Goal: Feedback & Contribution: Contribute content

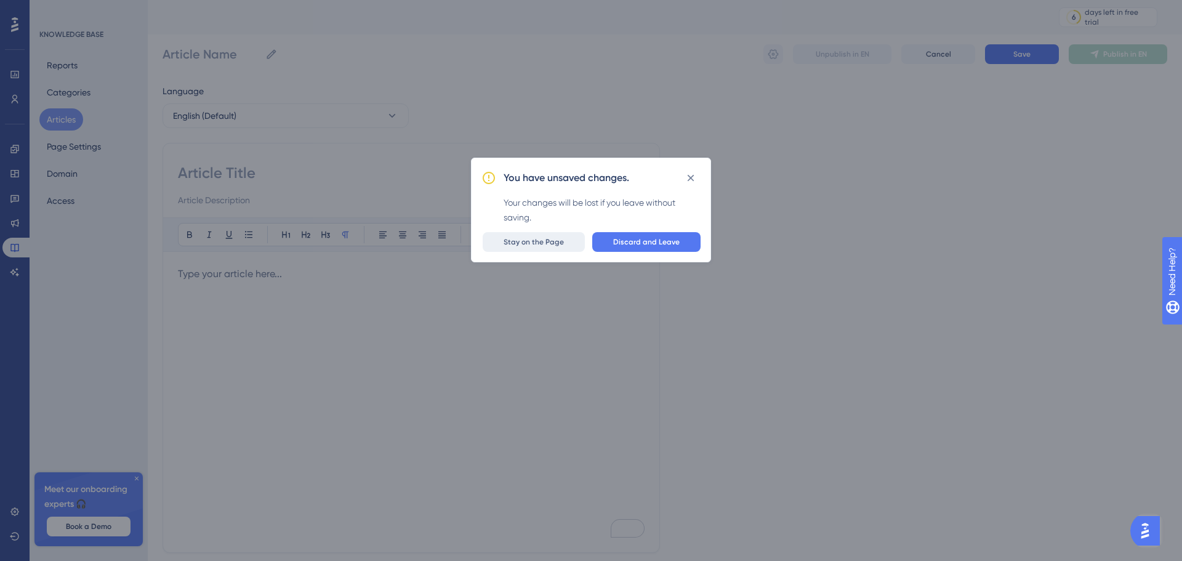
click at [516, 241] on span "Stay on the Page" at bounding box center [534, 242] width 60 height 10
click at [647, 240] on span "Discard and Leave" at bounding box center [646, 242] width 67 height 10
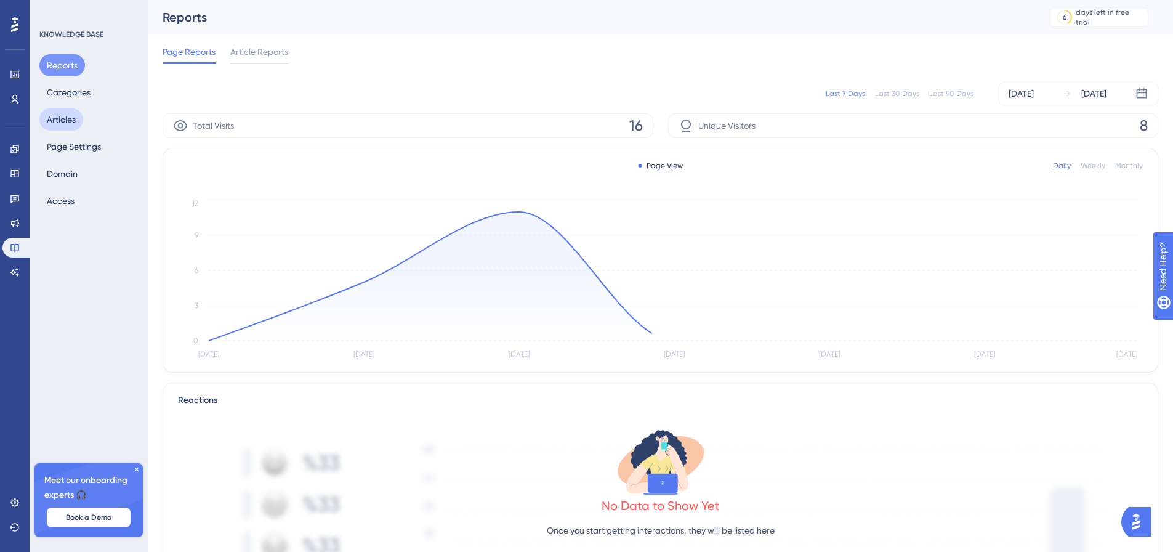
click at [58, 114] on button "Articles" at bounding box center [61, 119] width 44 height 22
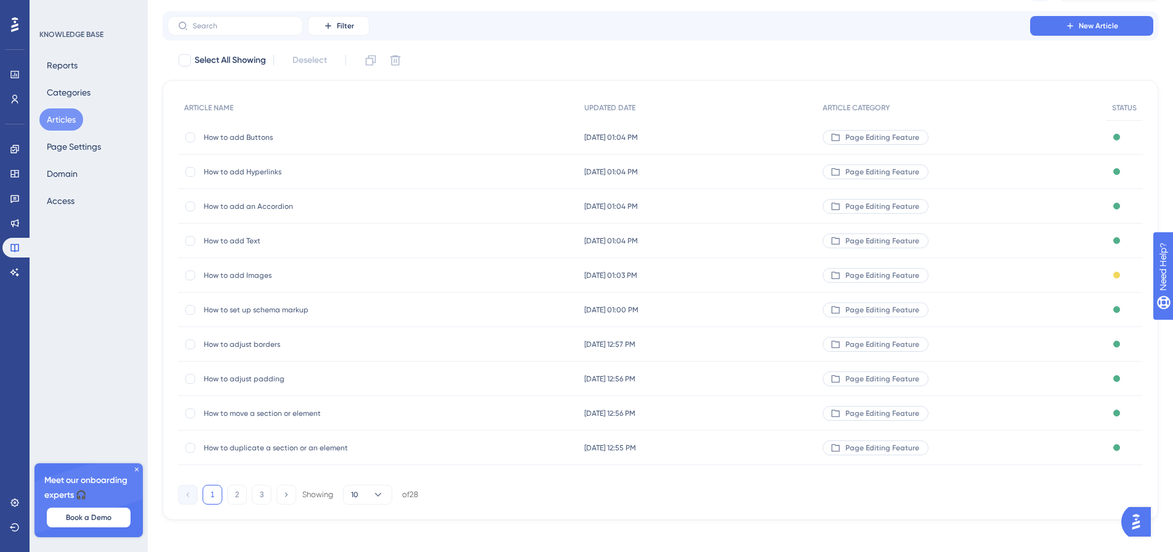
scroll to position [75, 0]
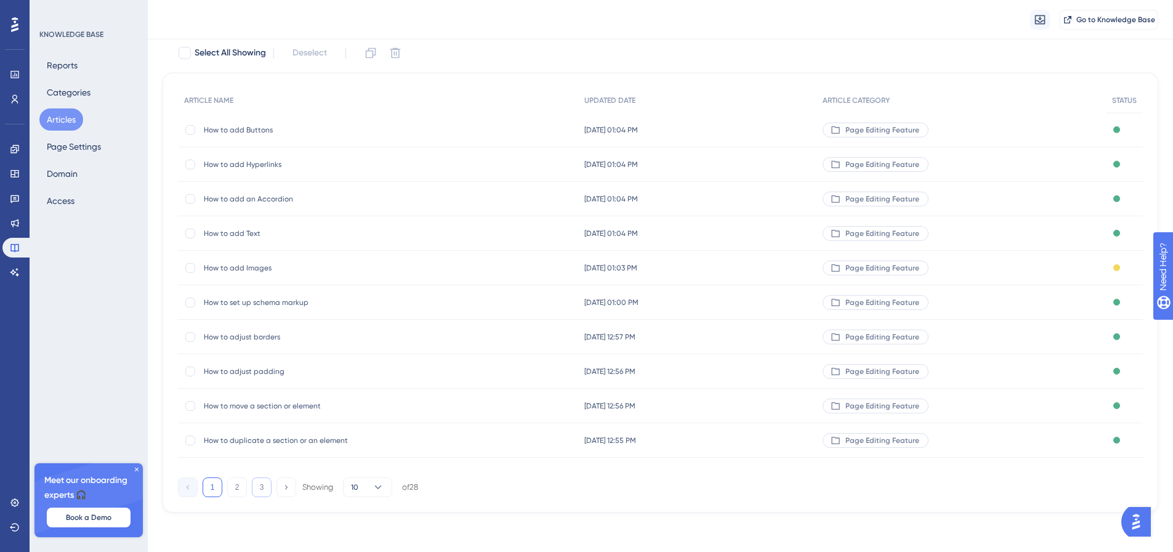
click at [262, 486] on button "3" at bounding box center [262, 487] width 20 height 20
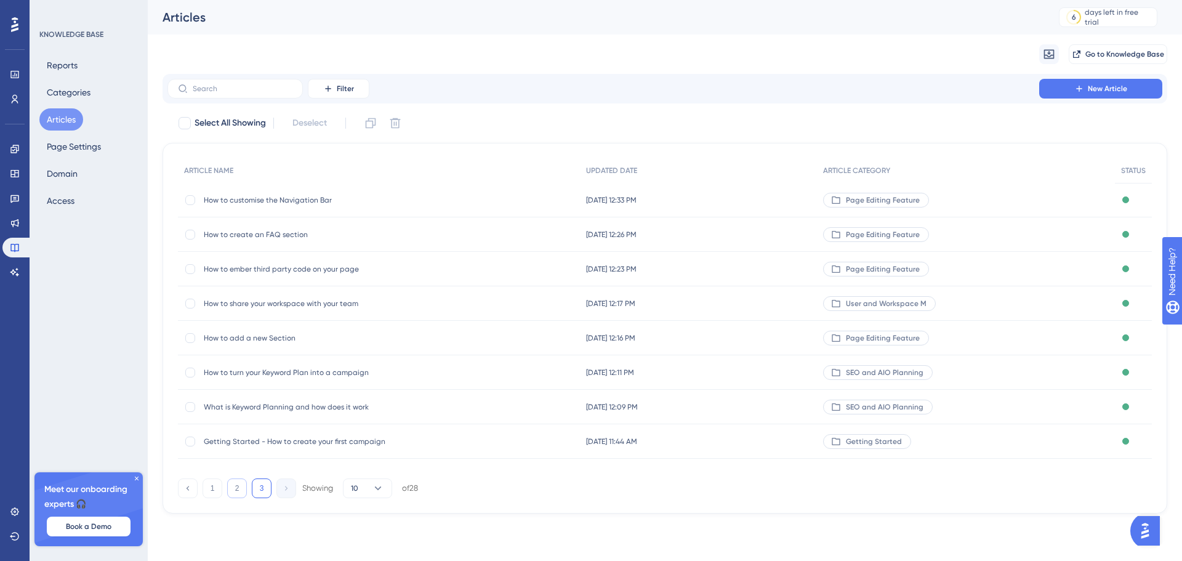
click at [239, 486] on button "2" at bounding box center [237, 488] width 20 height 20
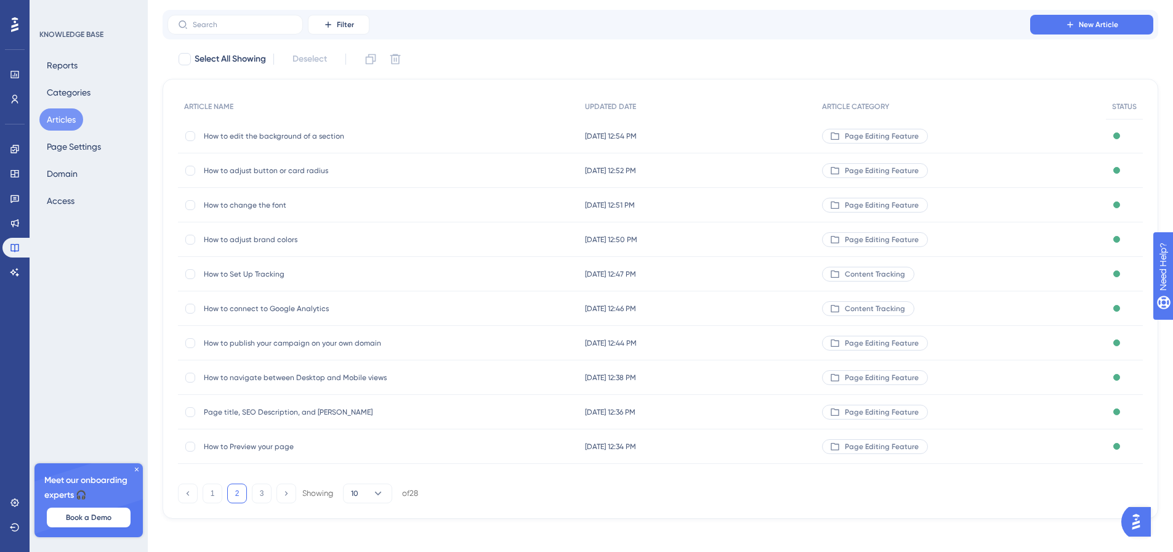
scroll to position [70, 0]
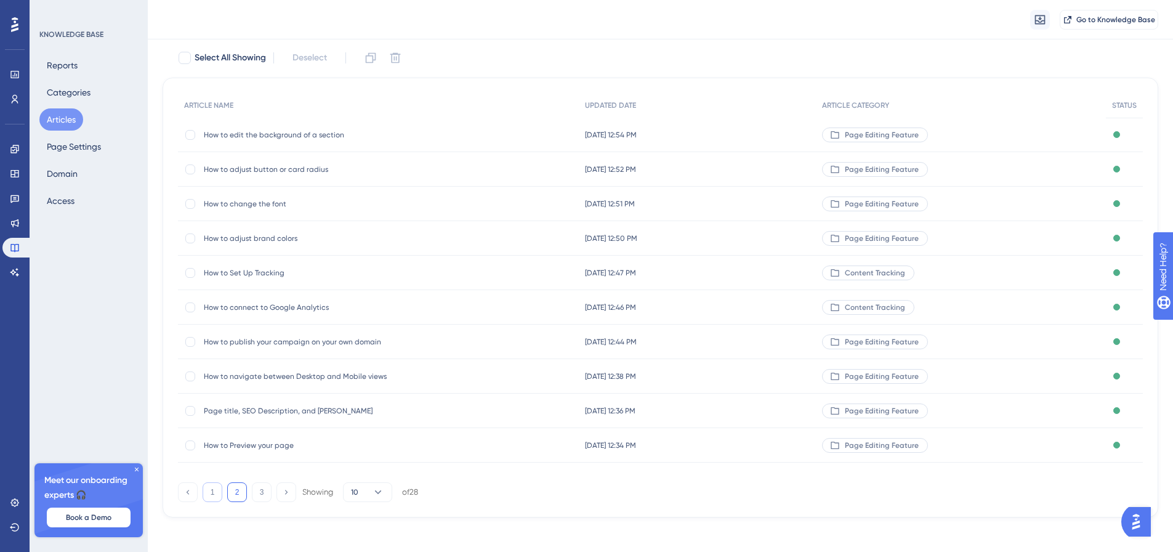
click at [214, 489] on button "1" at bounding box center [213, 492] width 20 height 20
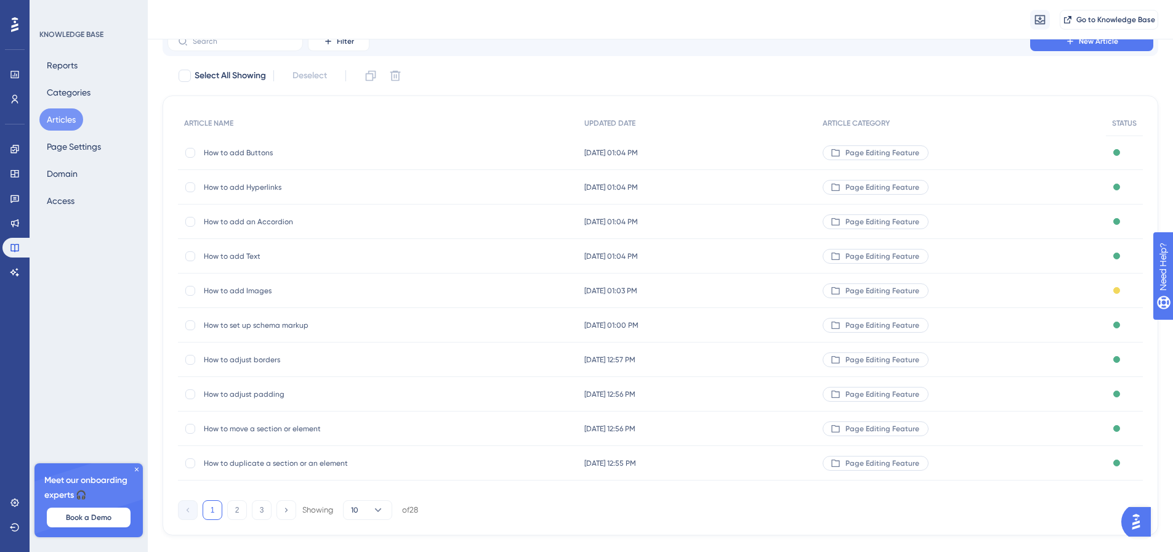
scroll to position [0, 0]
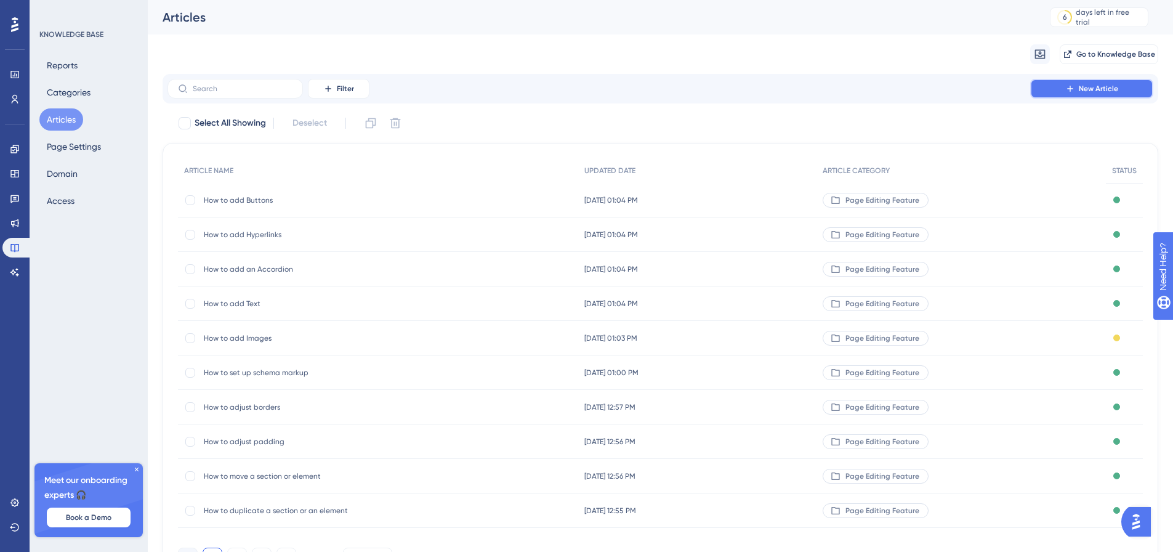
click at [1101, 89] on span "New Article" at bounding box center [1098, 89] width 39 height 10
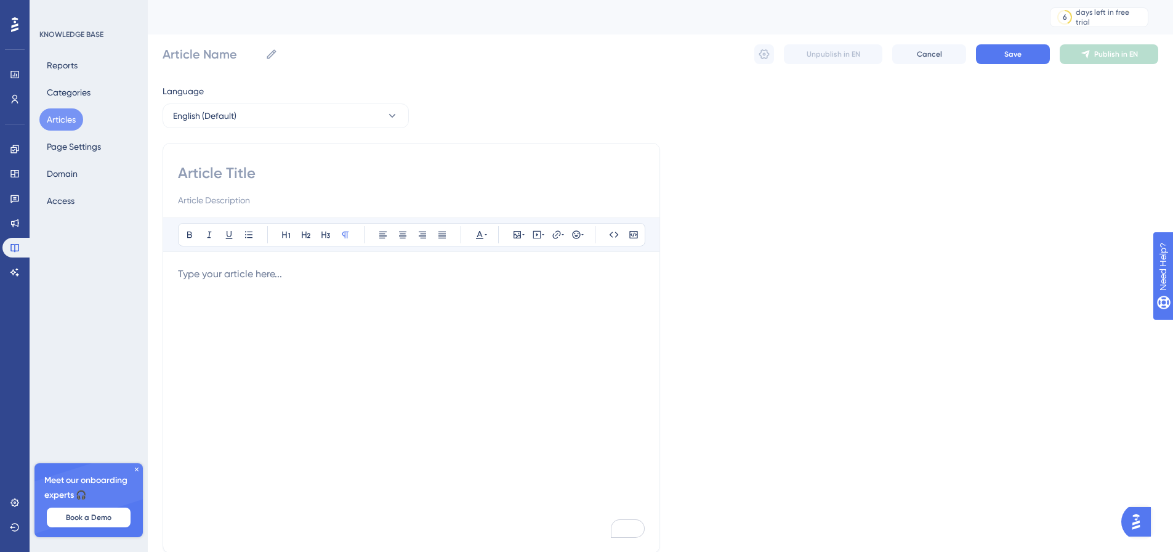
click at [253, 176] on input at bounding box center [411, 173] width 467 height 20
click at [275, 179] on input at bounding box center [411, 173] width 467 height 20
type input "How to"
paste input "how to redeem the limited Product Hunt lifetime deal"
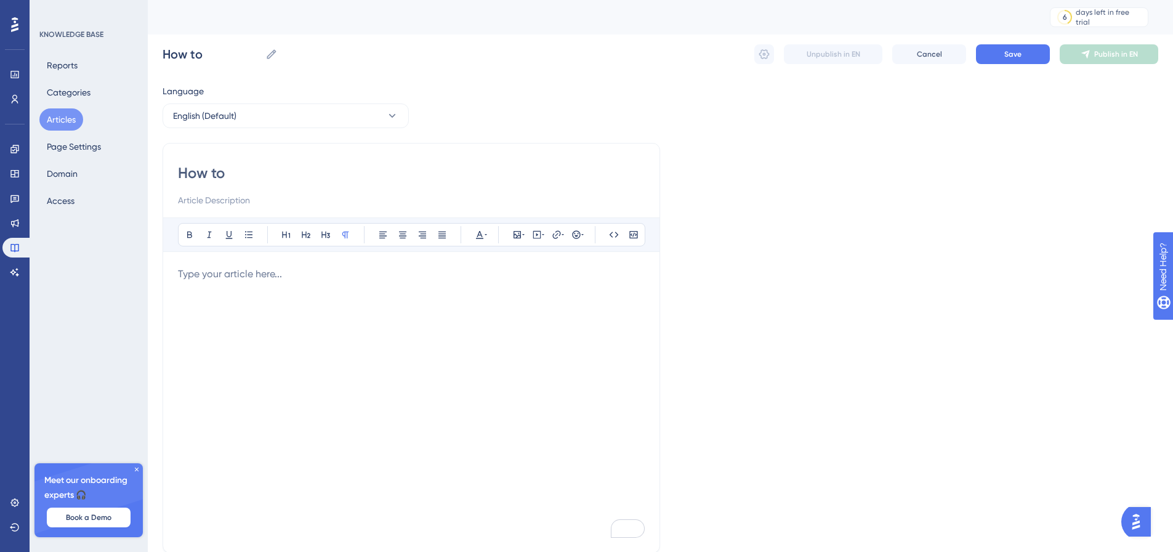
type input "How to how to redeem the limited Product Hunt lifetime deal"
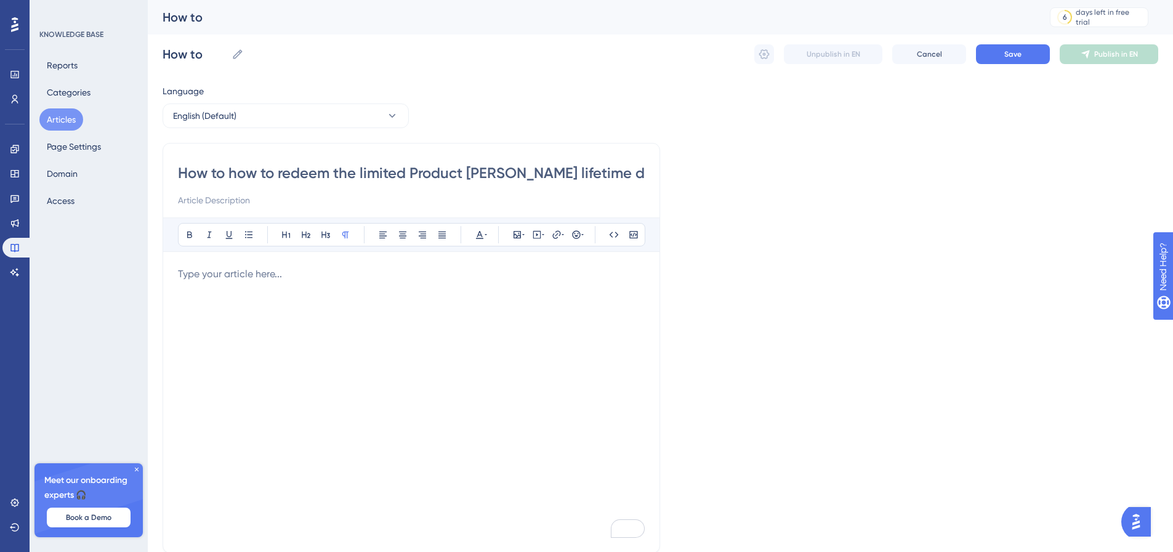
type input "How to how to redeem the limited Product Hunt lifetime deal"
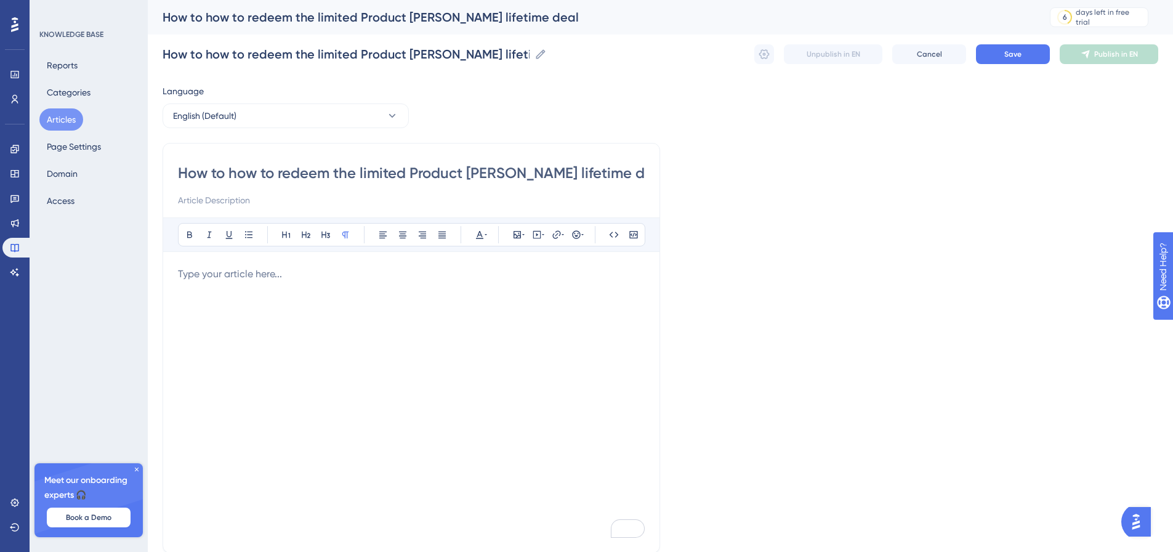
click at [259, 174] on input "How to how to redeem the limited Product Hunt lifetime deal" at bounding box center [411, 173] width 467 height 20
type input "How to redeem the limited Product Hunt lifetime deal"
click at [313, 278] on p "To enrich screen reader interactions, please activate Accessibility in Grammarl…" at bounding box center [411, 274] width 467 height 15
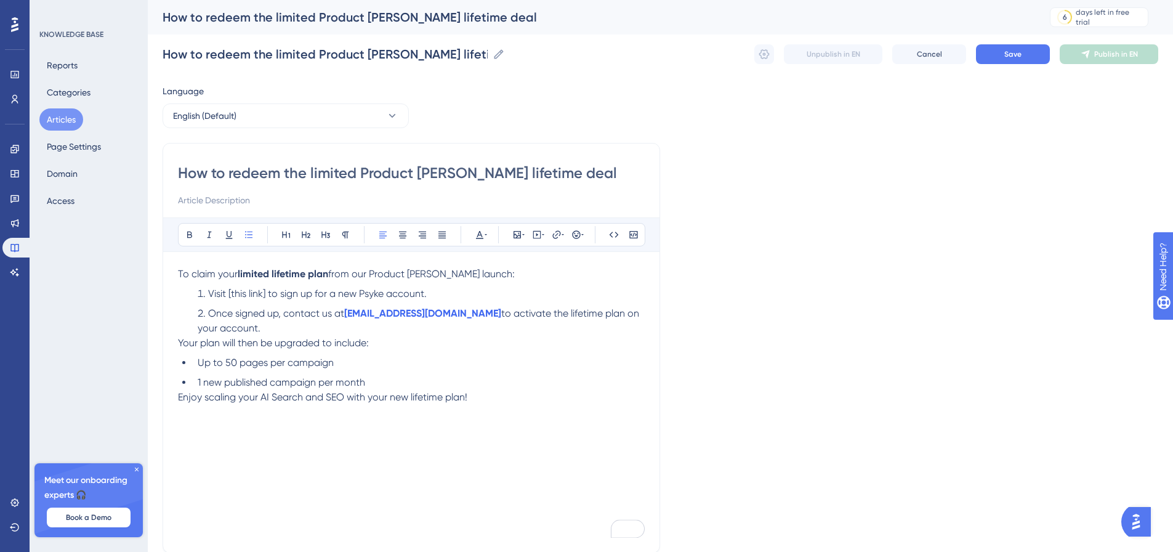
click at [451, 293] on li "Visit [this link] to sign up for a new Psyke account." at bounding box center [419, 293] width 452 height 15
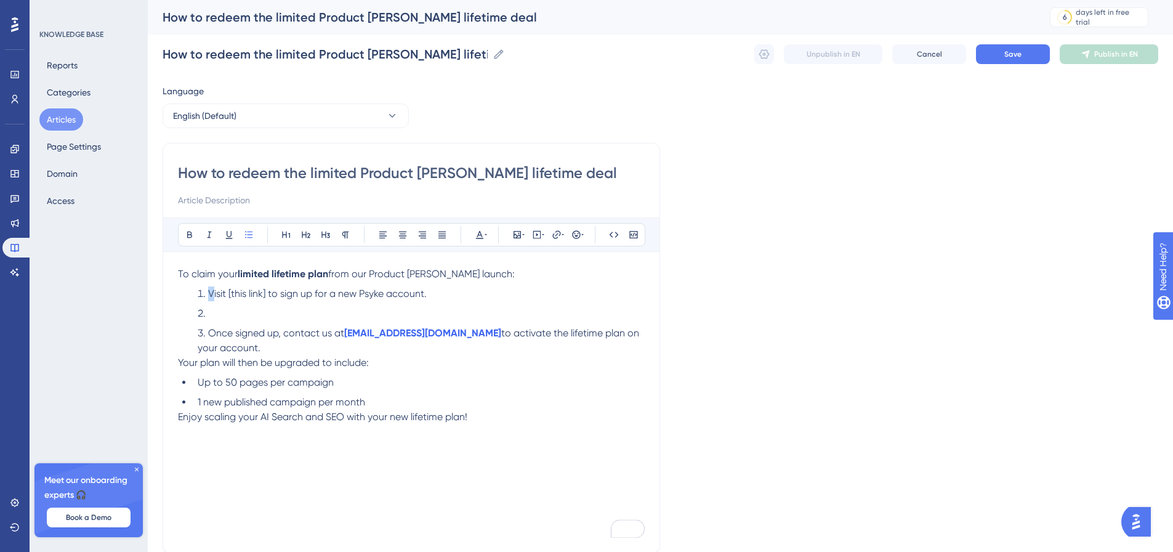
click at [212, 296] on li "Visit [this link] to sign up for a new Psyke account." at bounding box center [419, 293] width 452 height 15
click at [215, 295] on span "Visit [this link] to sign up for a new Psyke account." at bounding box center [317, 294] width 219 height 12
drag, startPoint x: 209, startPoint y: 293, endPoint x: 325, endPoint y: 294, distance: 116.4
click at [325, 294] on span "Visit [this link] to sign up for a new Psyke account." at bounding box center [317, 294] width 219 height 12
click at [279, 304] on ol "Visit [this link] to sign up for a new Psyke account. Once signed up, contact u…" at bounding box center [411, 320] width 467 height 69
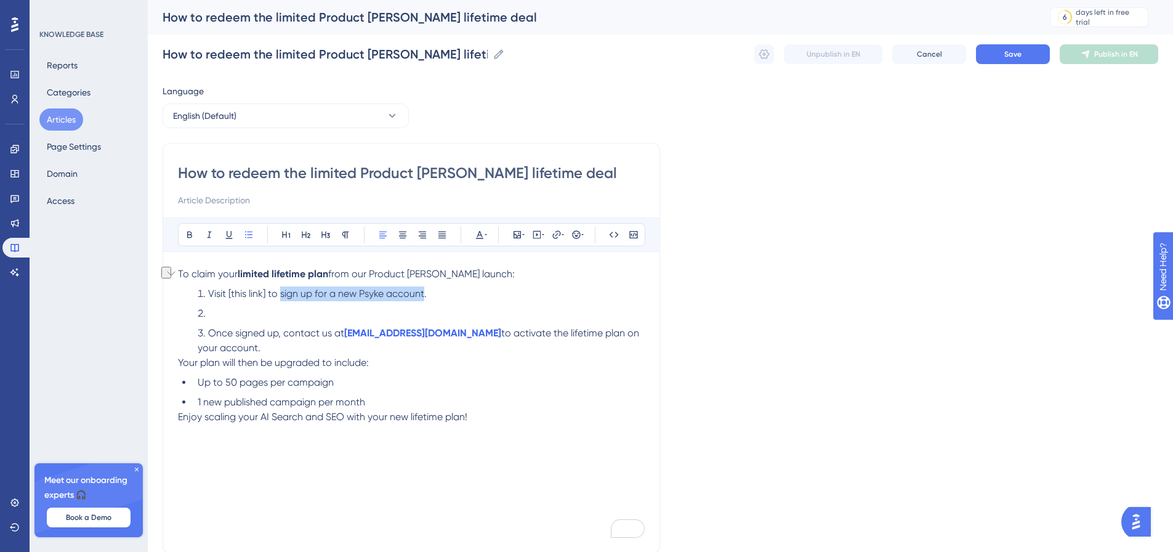
drag, startPoint x: 425, startPoint y: 293, endPoint x: 282, endPoint y: 296, distance: 142.9
click at [282, 296] on span "Visit [this link] to sign up for a new Psyke account." at bounding box center [317, 294] width 219 height 12
click at [225, 315] on li "To enrich screen reader interactions, please activate Accessibility in Grammarl…" at bounding box center [419, 313] width 452 height 15
click at [251, 307] on li "Create a new Psyke account." at bounding box center [419, 313] width 452 height 15
click at [267, 291] on span "Visit [this link] to purchase our lifetime deal." at bounding box center [303, 294] width 190 height 12
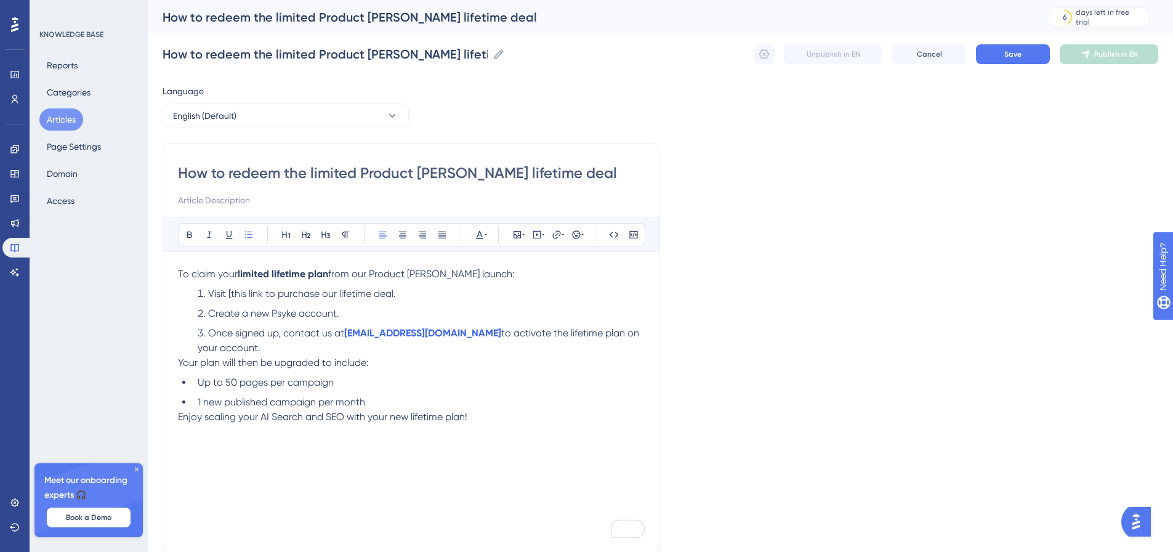
click at [231, 291] on span "Visit [this link to purchase our lifetime deal." at bounding box center [302, 294] width 188 height 12
click at [360, 305] on ol "Visit this link to purchase our lifetime deal. Create a new Psyke account. Once…" at bounding box center [411, 320] width 467 height 69
drag, startPoint x: 227, startPoint y: 296, endPoint x: 260, endPoint y: 289, distance: 34.4
click at [260, 289] on span "Visit this link to purchase our lifetime deal." at bounding box center [300, 294] width 185 height 12
click at [555, 237] on icon at bounding box center [557, 235] width 10 height 10
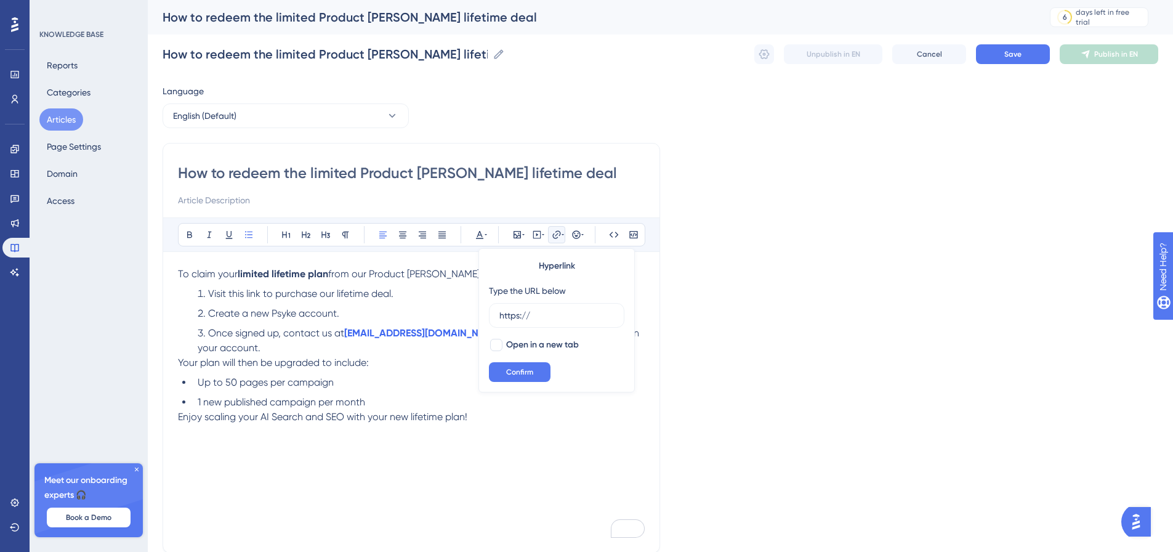
drag, startPoint x: 538, startPoint y: 312, endPoint x: 477, endPoint y: 317, distance: 61.7
click at [477, 317] on div "Bold Italic Underline Bullet Point Heading 1 Heading 2 Heading 3 Normal Align L…" at bounding box center [411, 377] width 467 height 320
click at [240, 297] on span "Visit this link to purchase our lifetime deal." at bounding box center [300, 294] width 185 height 12
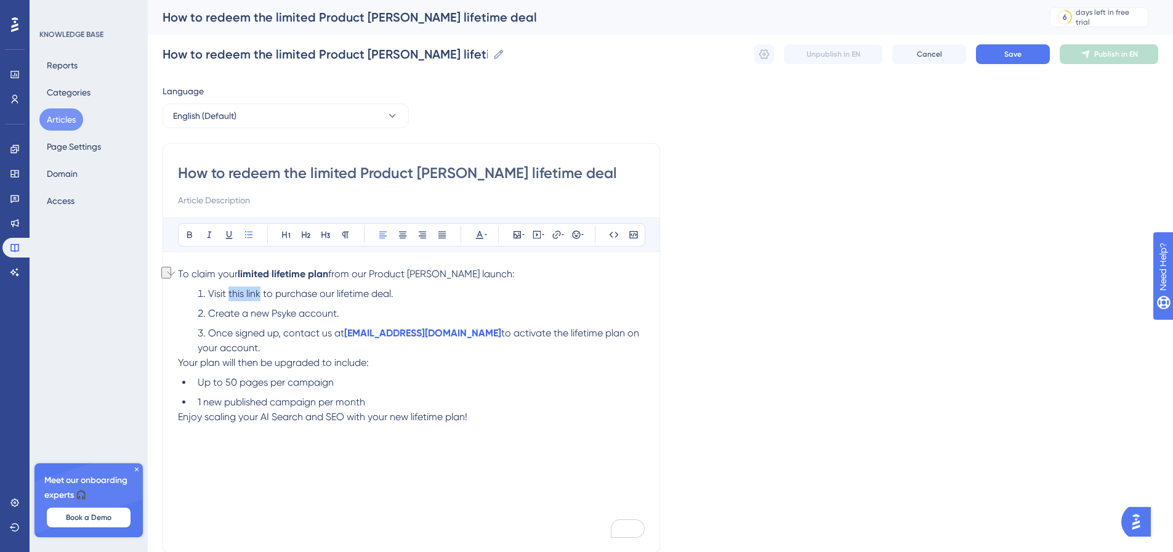
drag, startPoint x: 228, startPoint y: 293, endPoint x: 260, endPoint y: 288, distance: 32.3
click at [260, 288] on span "Visit this link to purchase our lifetime deal." at bounding box center [300, 294] width 185 height 12
click at [560, 232] on icon at bounding box center [556, 234] width 8 height 8
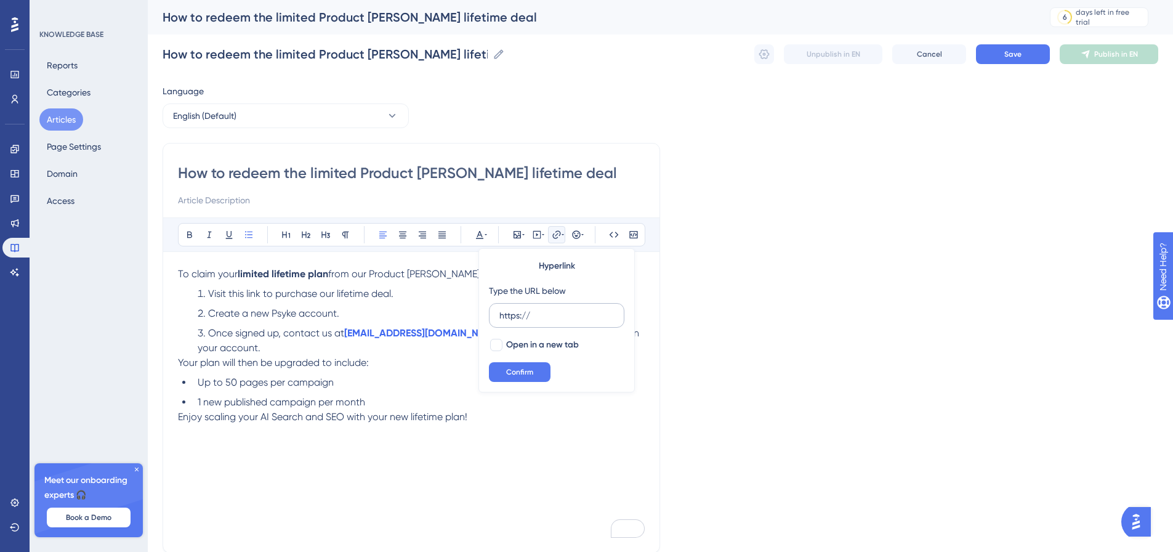
drag, startPoint x: 515, startPoint y: 317, endPoint x: 498, endPoint y: 316, distance: 17.9
click at [498, 316] on label "https://" at bounding box center [556, 315] width 135 height 25
click at [499, 316] on input "https://" at bounding box center [556, 316] width 115 height 14
type input "https://billing.psyke.co/b/7sYcN5clp81uaGK6oZ4wM00"
drag, startPoint x: 517, startPoint y: 311, endPoint x: 437, endPoint y: 302, distance: 79.9
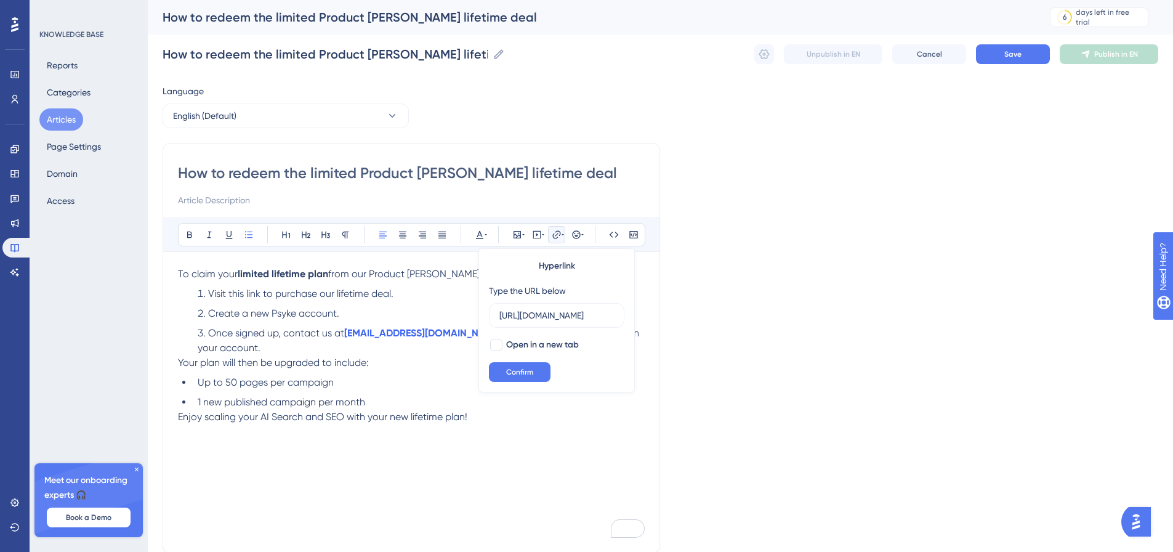
click at [437, 302] on div "Bold Italic Underline Bullet Point Heading 1 Heading 2 Heading 3 Normal Align L…" at bounding box center [411, 377] width 467 height 320
click at [315, 301] on ol "Visit this link to purchase our lifetime deal. Create a new Psyke account. Once…" at bounding box center [411, 320] width 467 height 69
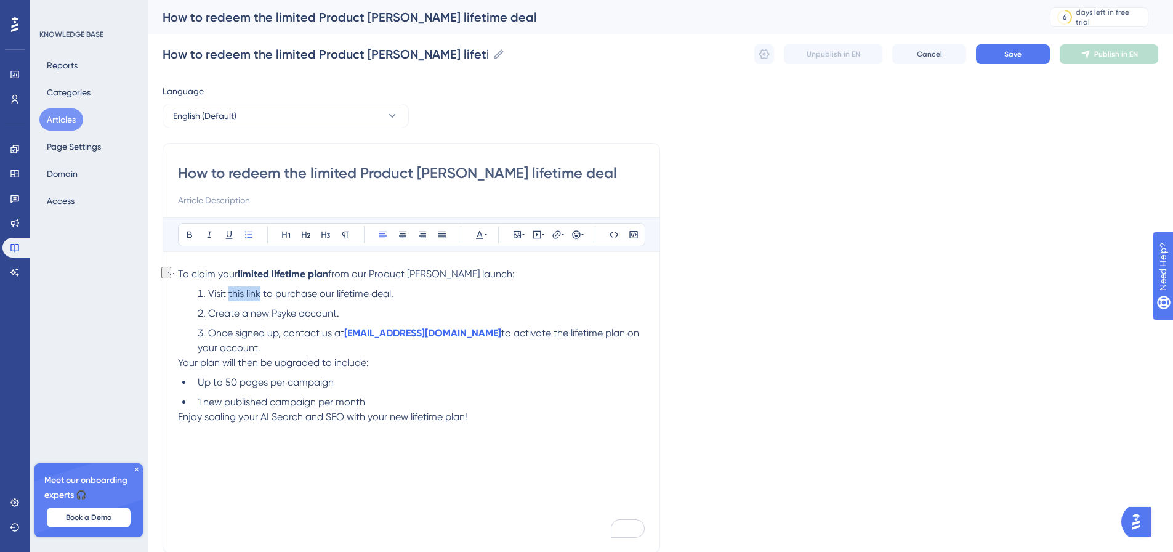
drag, startPoint x: 227, startPoint y: 293, endPoint x: 259, endPoint y: 290, distance: 32.1
click at [259, 290] on span "Visit this link to purchase our lifetime deal." at bounding box center [300, 294] width 185 height 12
click at [555, 232] on icon at bounding box center [557, 235] width 10 height 10
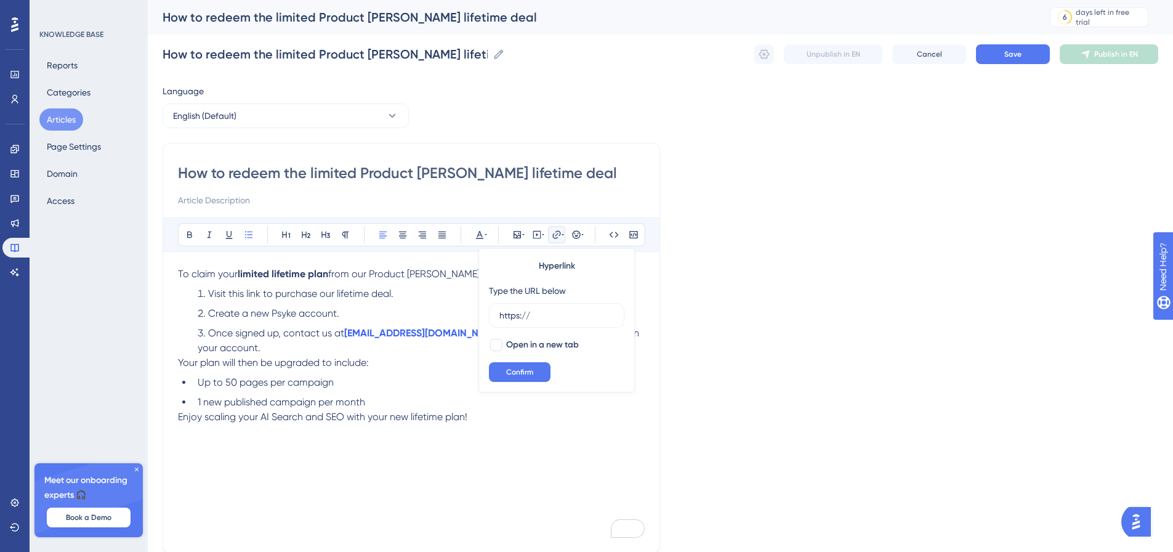
drag, startPoint x: 536, startPoint y: 321, endPoint x: 488, endPoint y: 316, distance: 48.4
click at [488, 316] on div "Hyperlink Type the URL below https:// Open in a new tab Confirm" at bounding box center [556, 320] width 156 height 144
type input "https://billing.psyke.co/b/7sYcN5clp81uaGK6oZ4wM00"
click at [502, 347] on div at bounding box center [496, 345] width 12 height 12
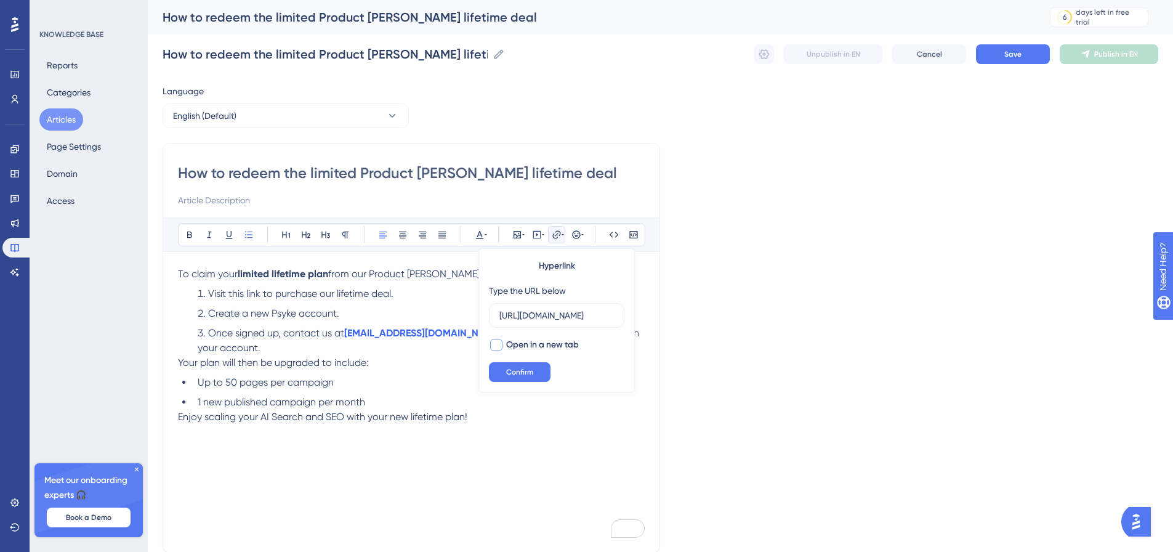
checkbox input "true"
click at [515, 370] on span "Confirm" at bounding box center [519, 372] width 27 height 10
click at [335, 332] on span "Once signed up, contact us at" at bounding box center [276, 333] width 136 height 12
click at [216, 309] on span "Create a new Psyke account." at bounding box center [273, 313] width 131 height 12
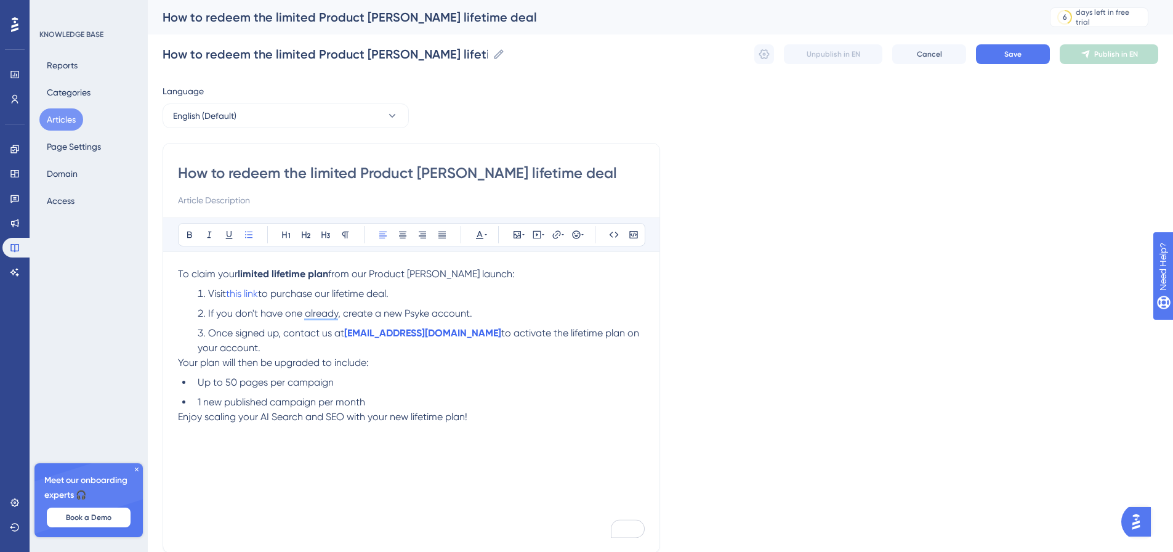
click at [400, 313] on span "If you don't have one already, create a new Psyke account." at bounding box center [340, 313] width 264 height 12
click at [507, 315] on li "If you don't already have one, create a new free Psyke account." at bounding box center [419, 313] width 452 height 15
click at [297, 345] on li "Once signed up, contact us at support@upflowy.com to activate the lifetime plan…" at bounding box center [419, 341] width 452 height 30
drag, startPoint x: 298, startPoint y: 392, endPoint x: 369, endPoint y: 401, distance: 71.3
click at [363, 400] on ul "Up to 50 pages per campaign 1 new published campaign per month" at bounding box center [411, 392] width 467 height 34
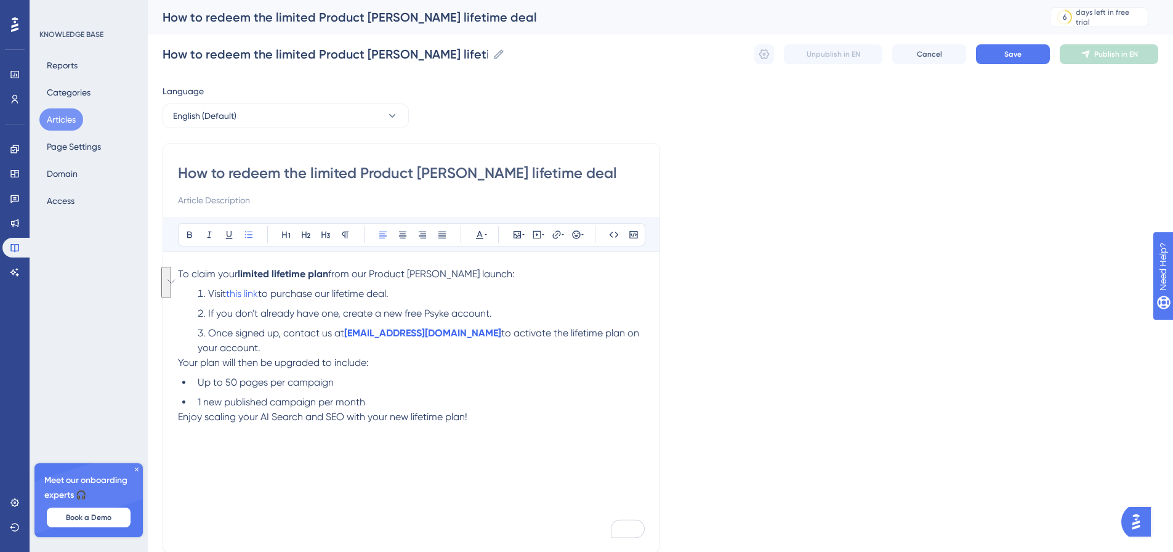
click at [461, 402] on li "1 new published campaign per month" at bounding box center [419, 402] width 452 height 15
click at [530, 406] on li "1 new published campaign per month" at bounding box center [419, 402] width 452 height 15
click at [994, 57] on button "Save" at bounding box center [1013, 54] width 74 height 20
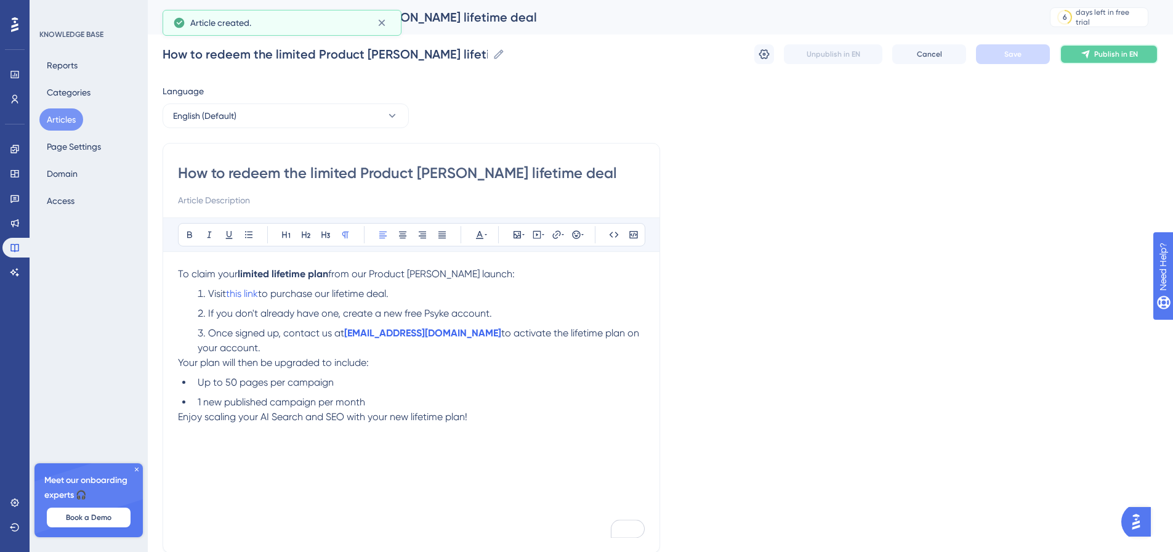
click at [1105, 57] on span "Publish in EN" at bounding box center [1116, 54] width 44 height 10
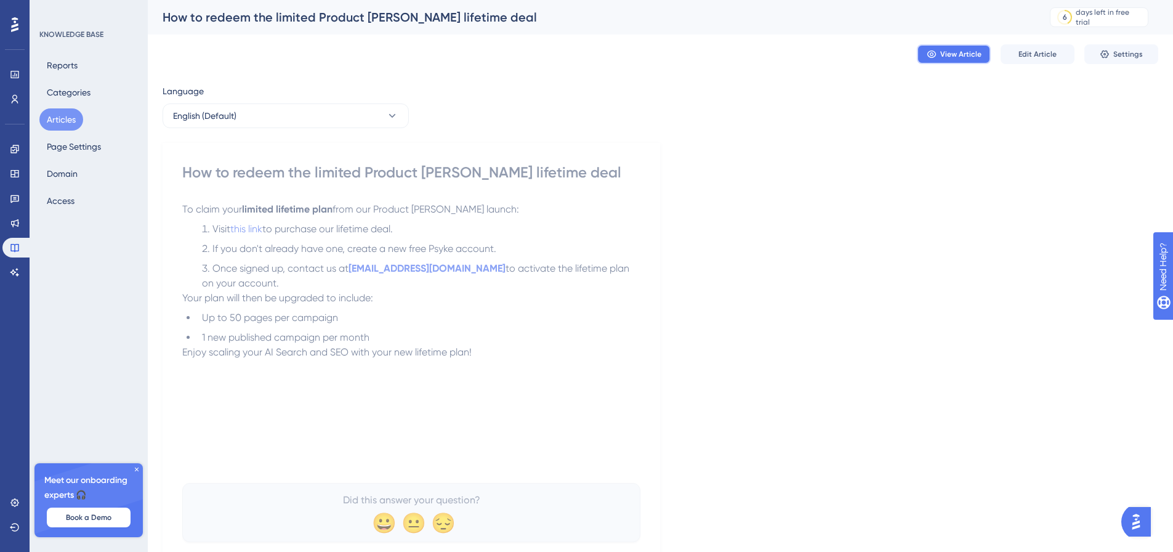
click at [935, 50] on icon at bounding box center [932, 54] width 10 height 10
